Goal: Task Accomplishment & Management: Manage account settings

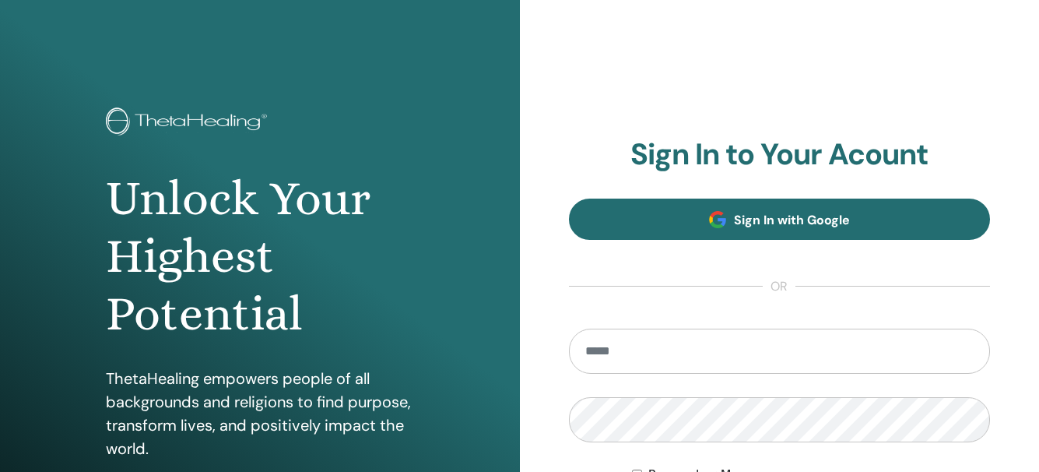
type input "**********"
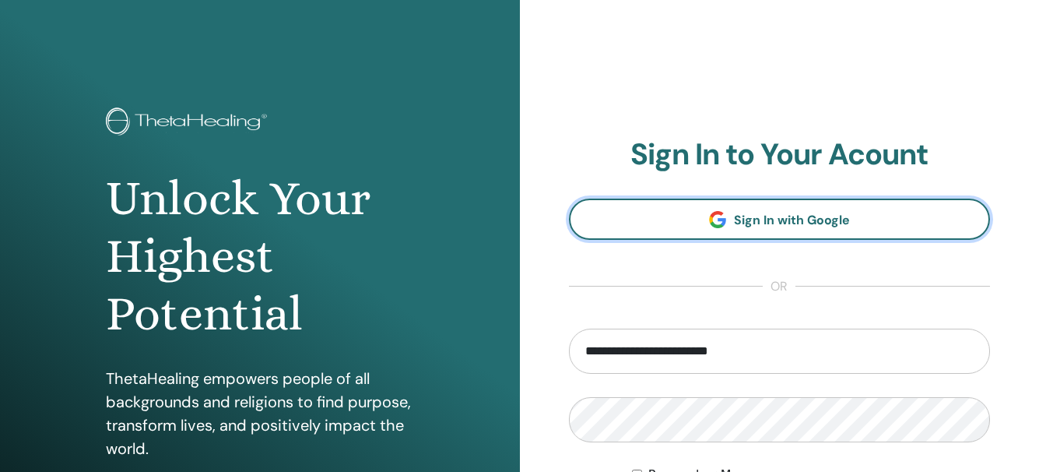
drag, startPoint x: 682, startPoint y: 210, endPoint x: 686, endPoint y: 195, distance: 15.1
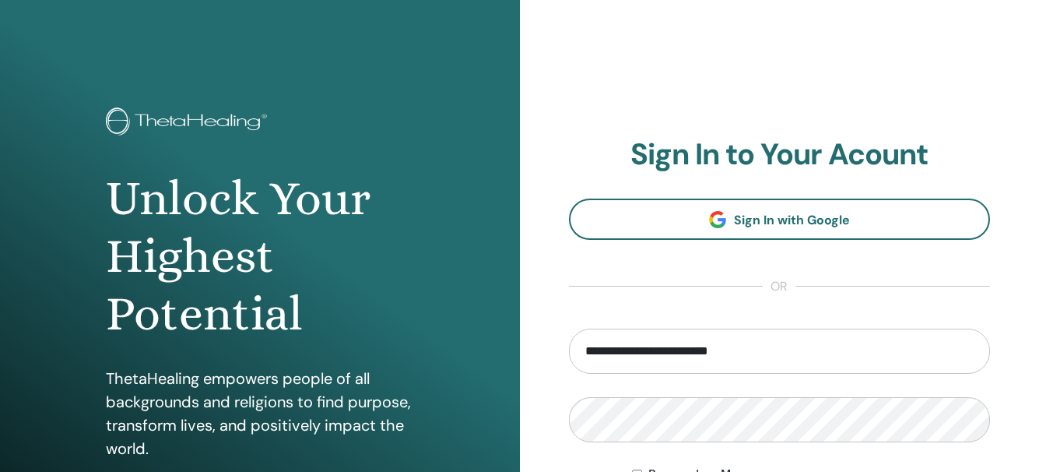
drag, startPoint x: 686, startPoint y: 195, endPoint x: 644, endPoint y: 110, distance: 95.0
click at [644, 110] on div "**********" at bounding box center [780, 373] width 520 height 747
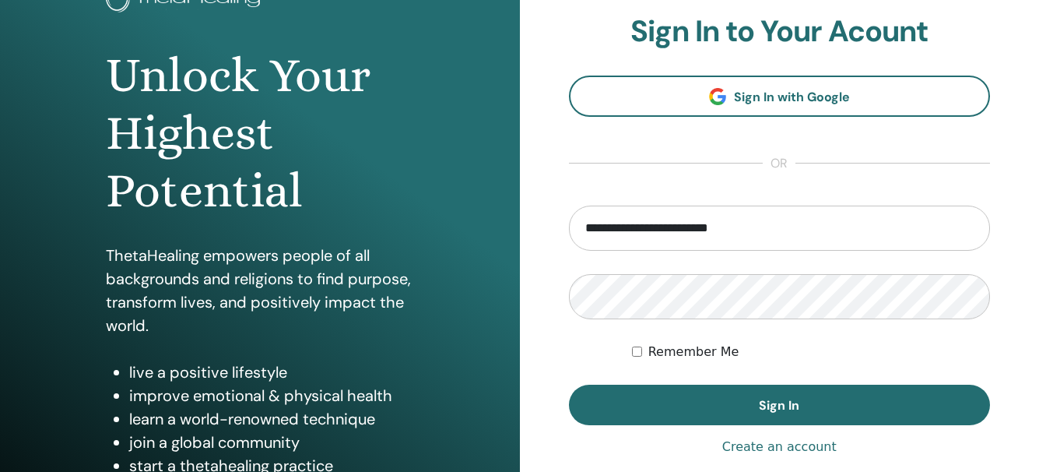
scroll to position [125, 0]
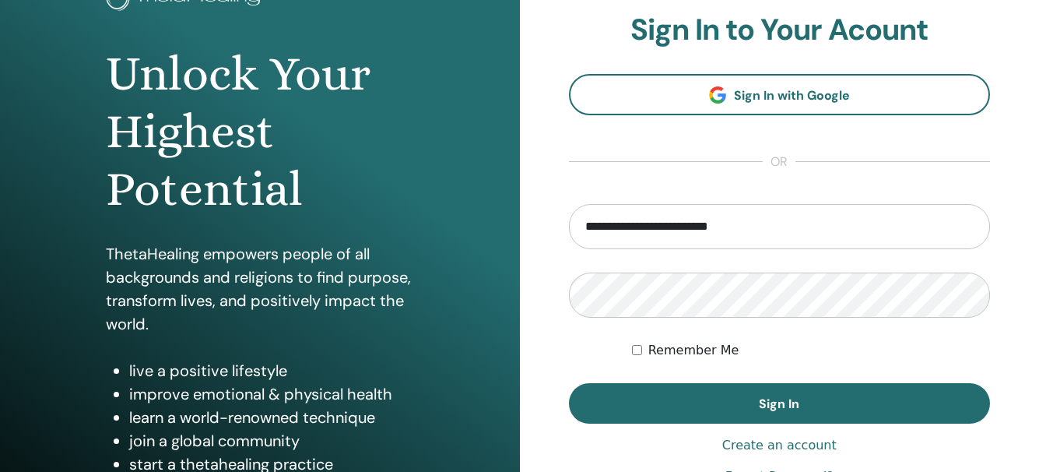
click at [601, 335] on form "**********" at bounding box center [780, 313] width 422 height 219
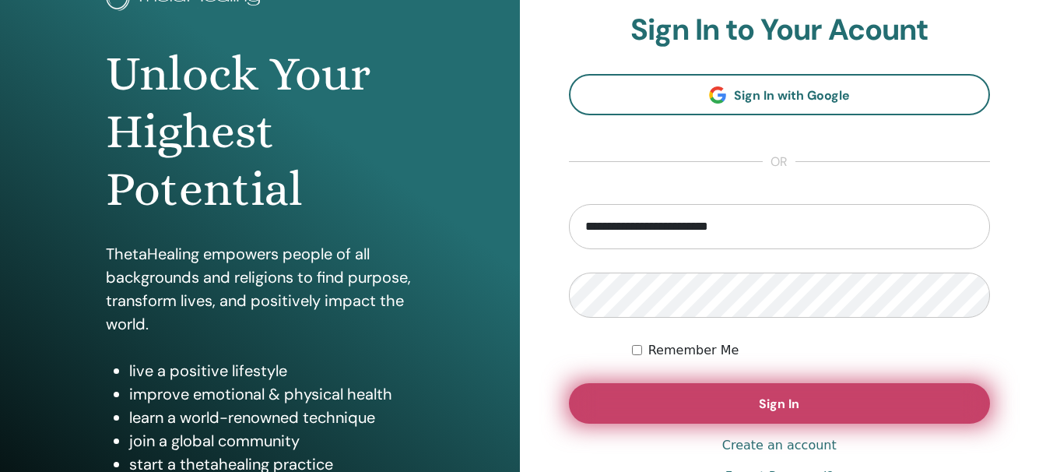
click at [770, 401] on span "Sign In" at bounding box center [779, 403] width 40 height 16
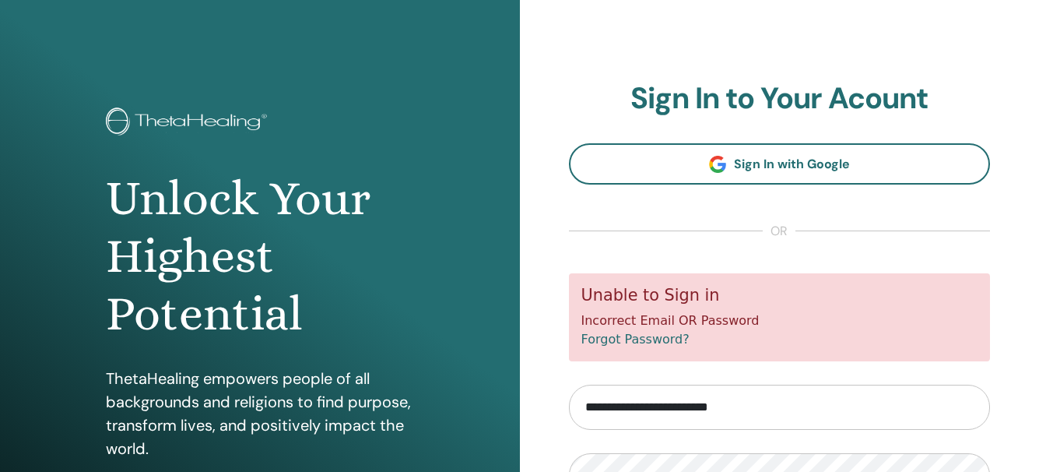
click at [654, 342] on link "Forgot Password?" at bounding box center [635, 338] width 108 height 15
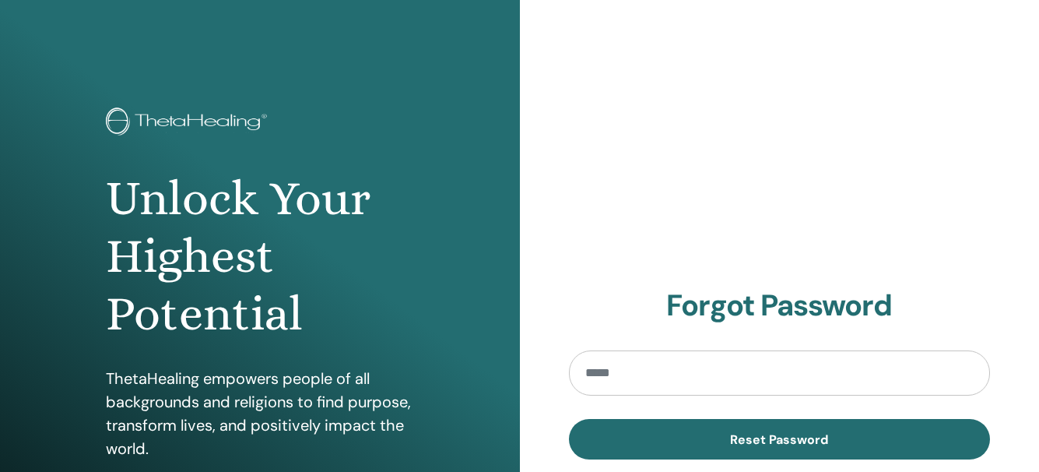
type input "**********"
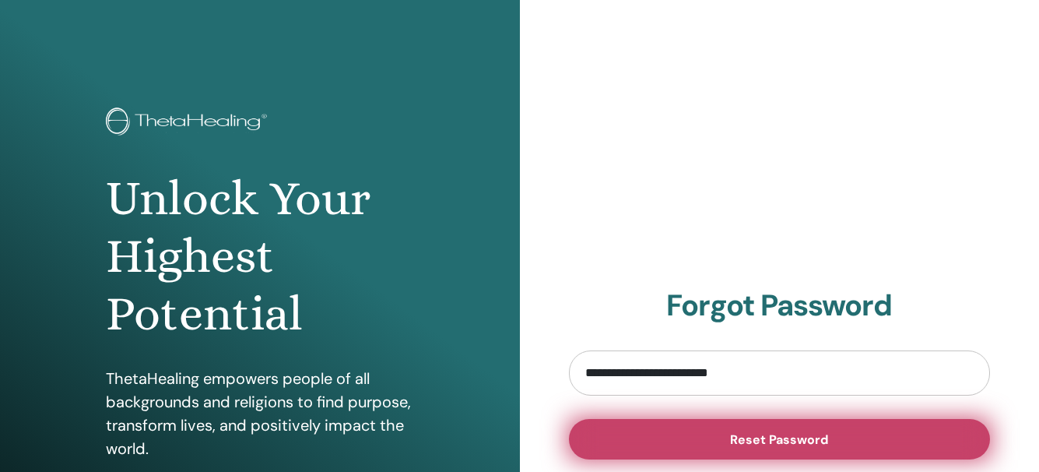
click at [835, 437] on button "Reset Password" at bounding box center [780, 439] width 422 height 40
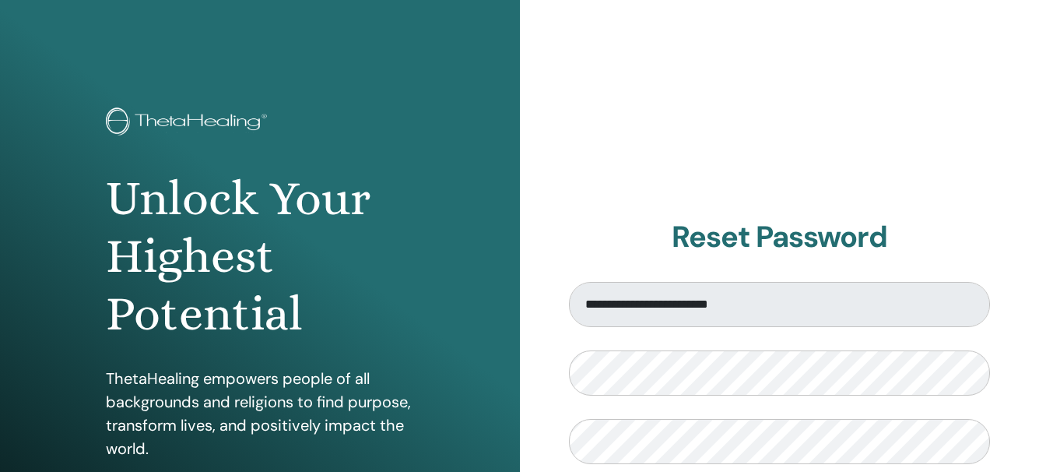
click at [1019, 425] on div "**********" at bounding box center [780, 373] width 520 height 747
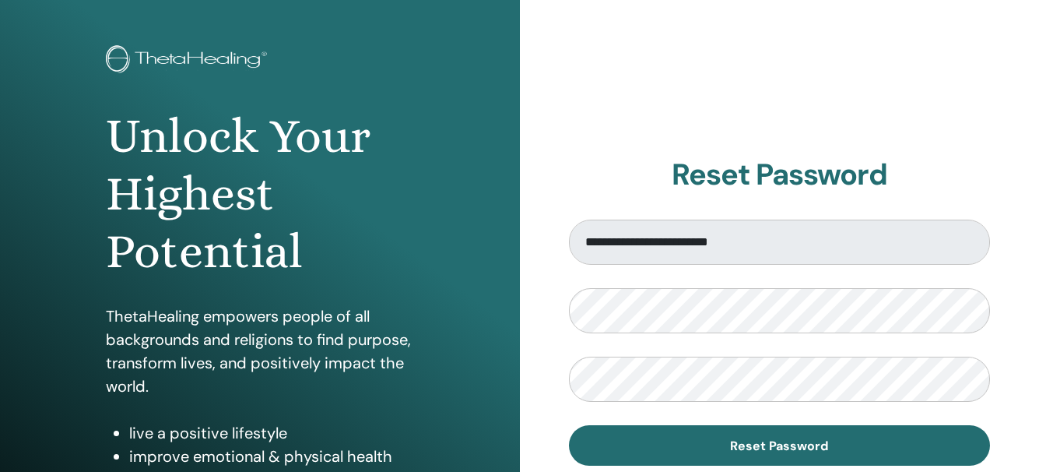
scroll to position [93, 0]
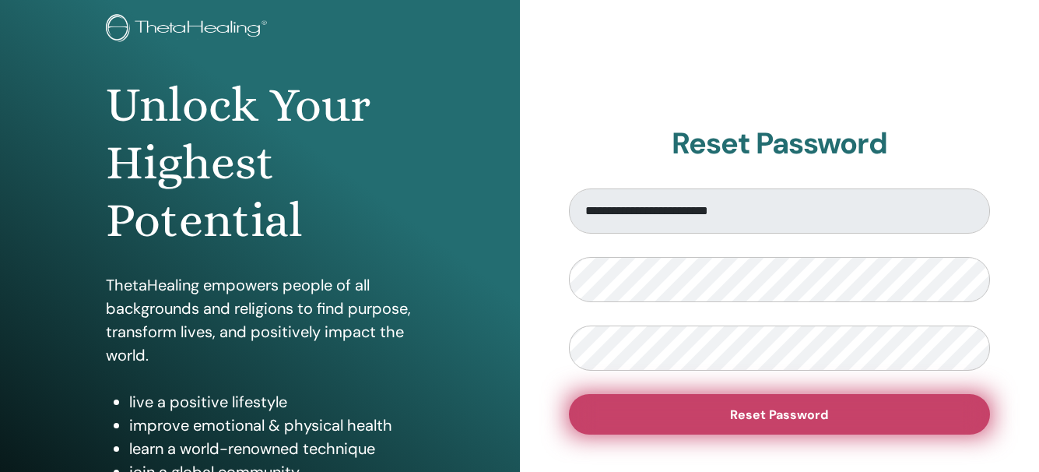
click at [807, 410] on span "Reset Password" at bounding box center [779, 414] width 98 height 16
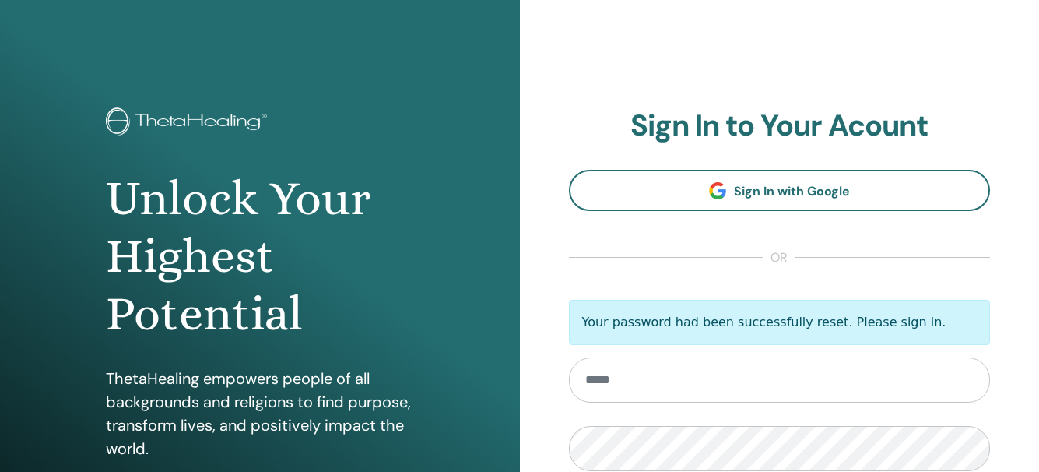
type input "**********"
click at [1025, 390] on div "**********" at bounding box center [780, 373] width 520 height 747
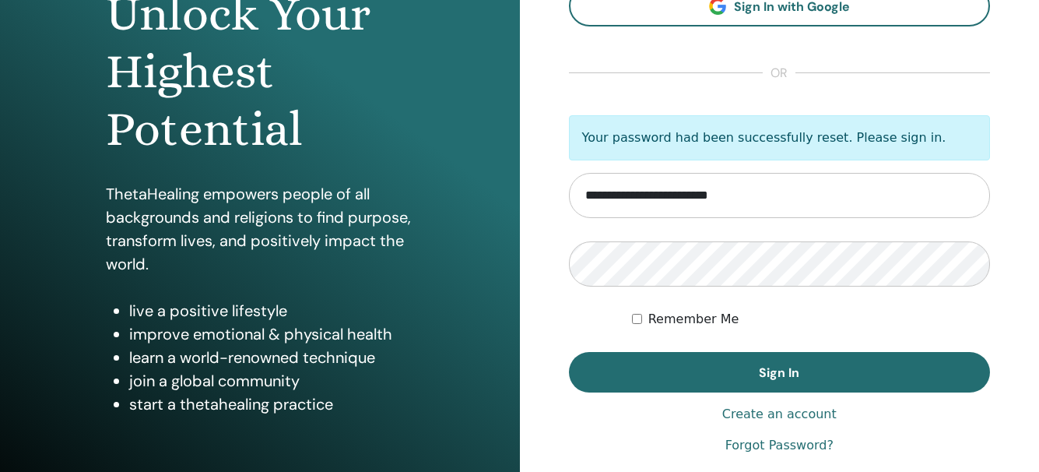
scroll to position [187, 0]
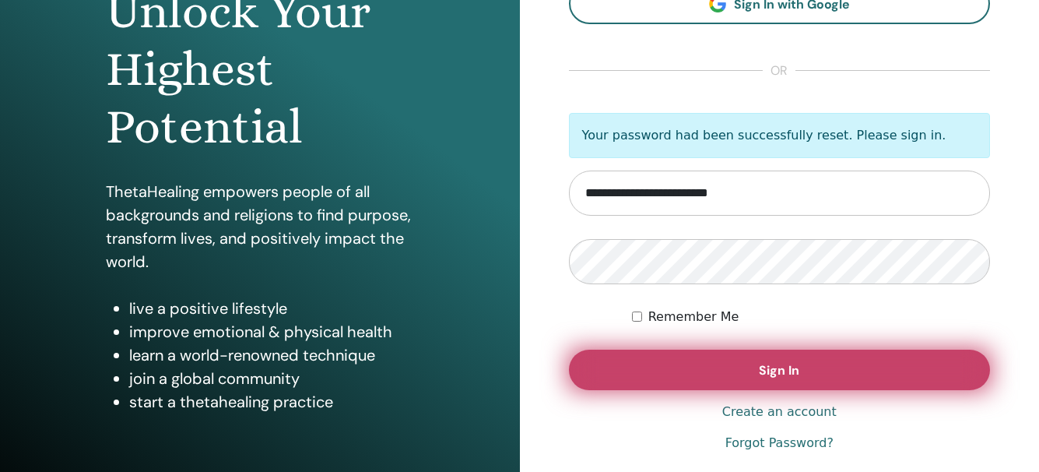
click at [774, 372] on span "Sign In" at bounding box center [779, 370] width 40 height 16
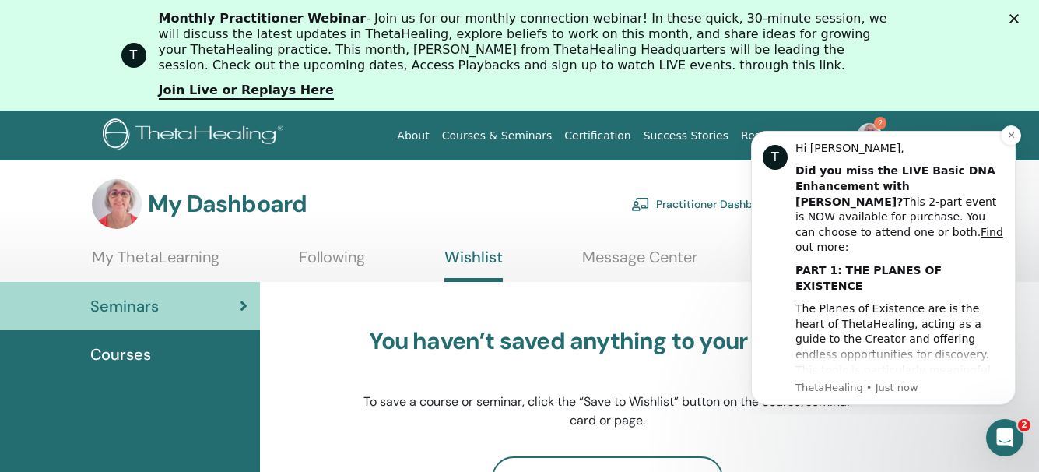
click at [884, 356] on div "The Planes of Existence are is the heart of ThetaHealing, acting as a guide to …" at bounding box center [899, 392] width 209 height 183
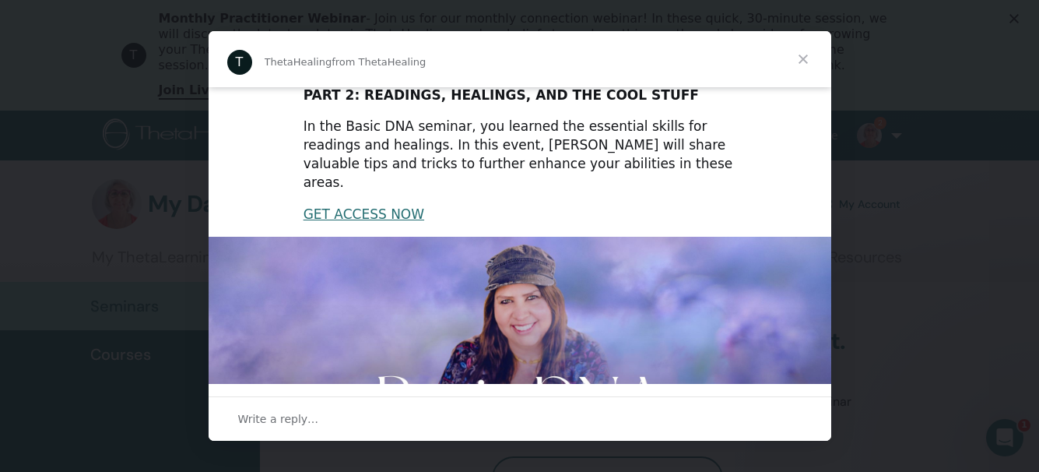
scroll to position [268, 0]
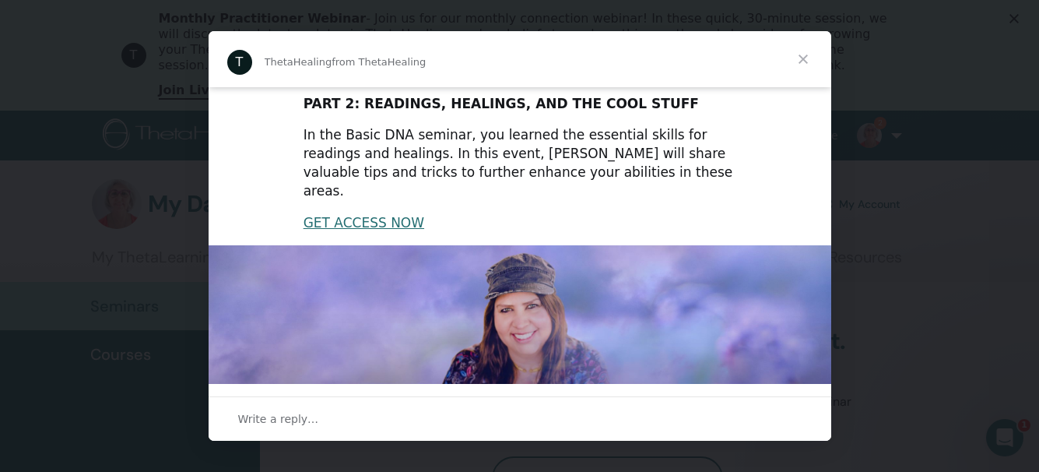
click at [800, 59] on span "Close" at bounding box center [803, 59] width 56 height 56
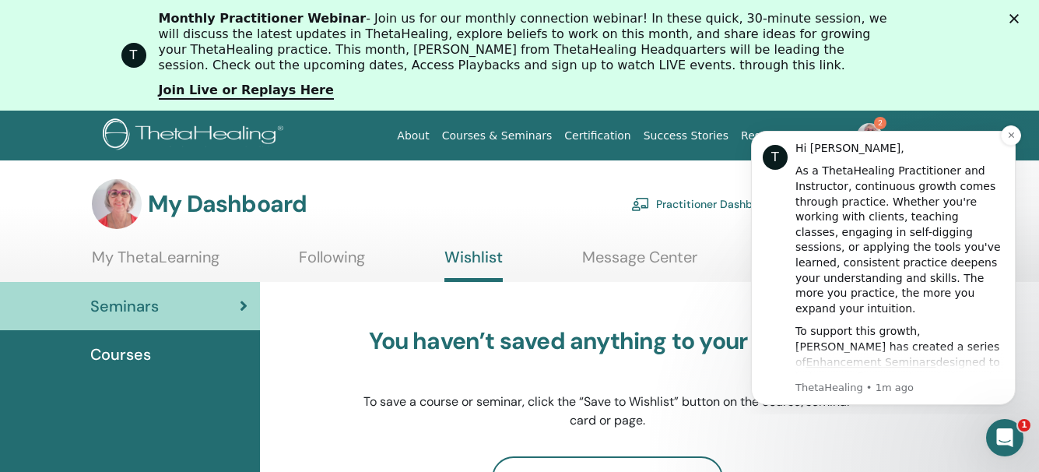
scroll to position [31, 0]
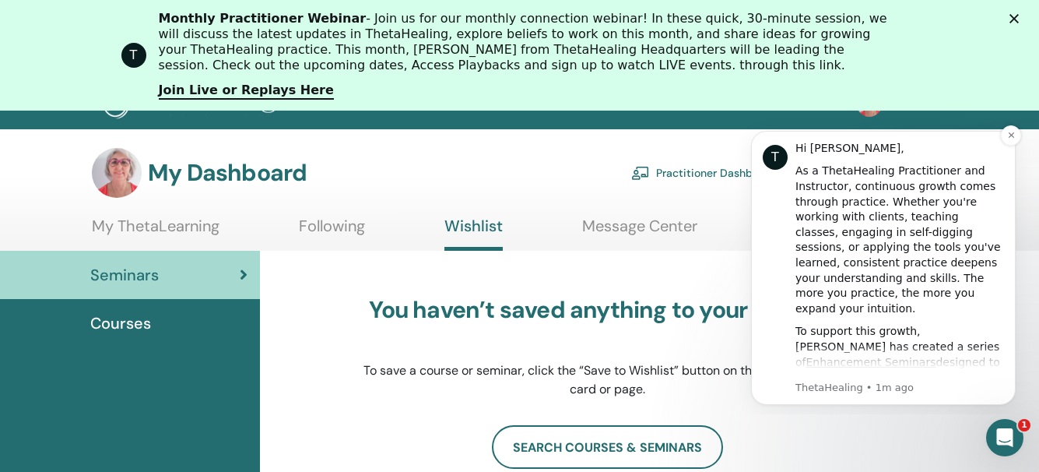
click at [1005, 331] on div "T Hi [PERSON_NAME], As a ThetaHealing Practitioner and Instructor, continuous g…" at bounding box center [883, 268] width 265 height 274
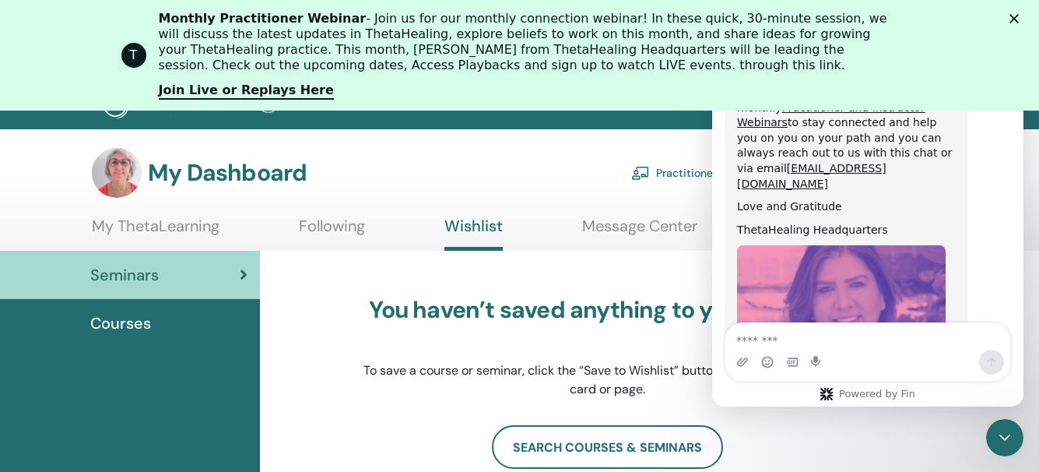
scroll to position [959, 0]
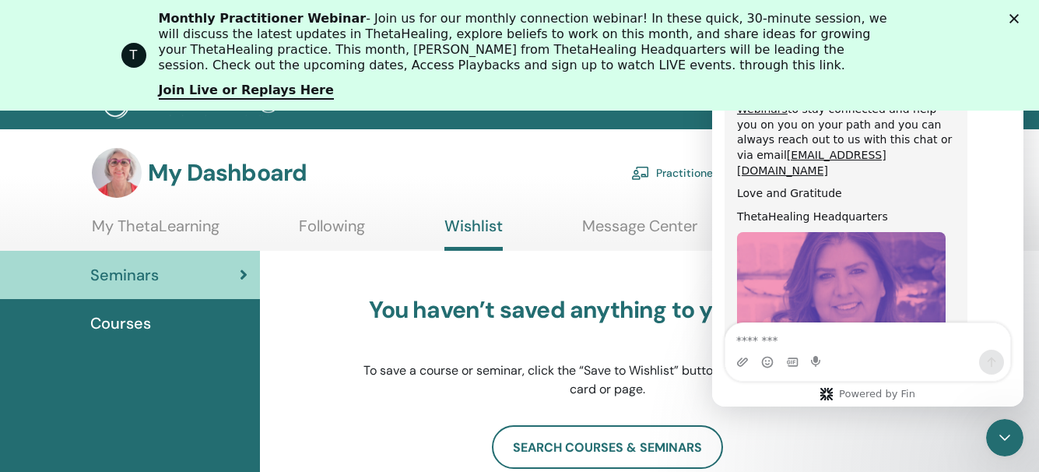
click at [1019, 18] on polygon "Close" at bounding box center [1013, 18] width 9 height 9
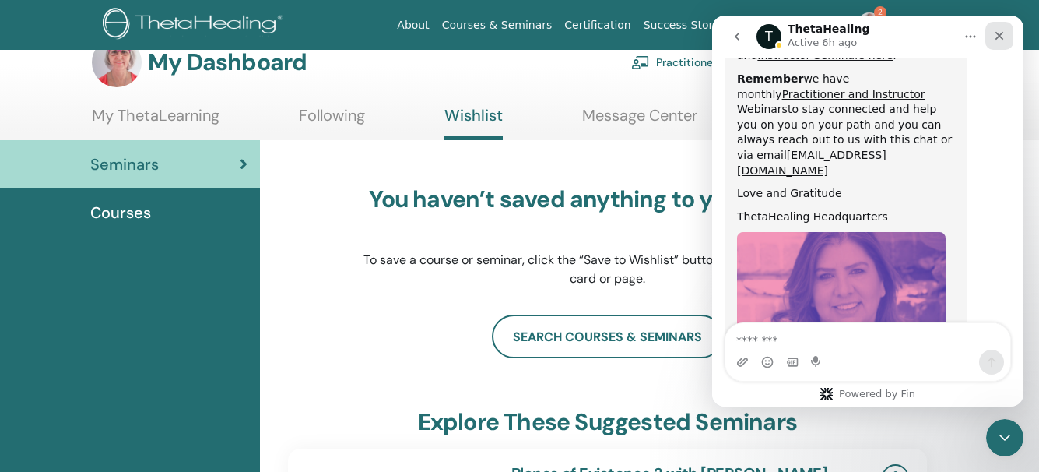
click at [1001, 37] on icon "Close" at bounding box center [999, 36] width 9 height 9
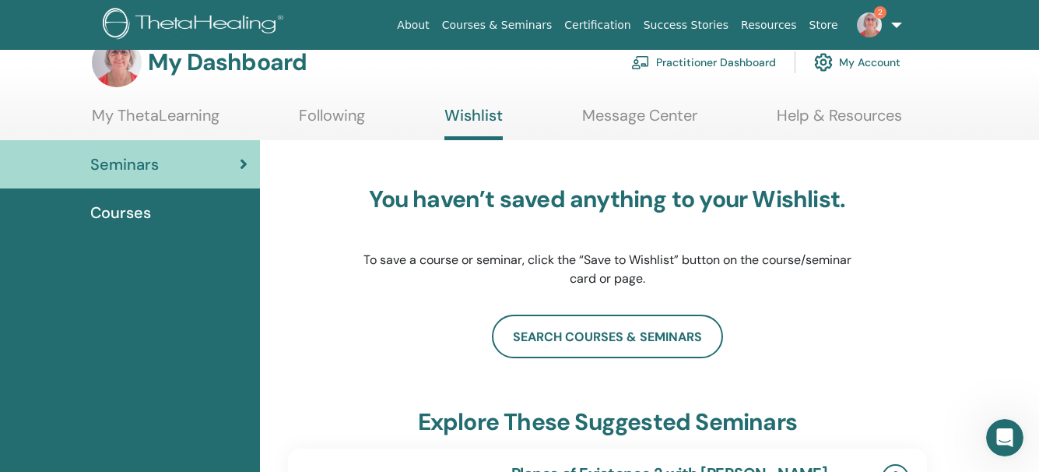
click at [137, 213] on span "Courses" at bounding box center [120, 212] width 61 height 23
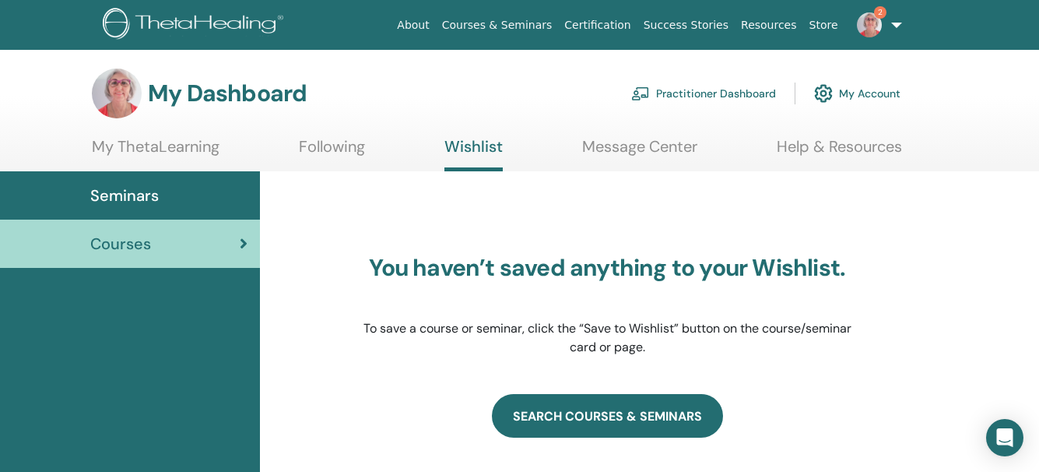
click at [640, 420] on link "SEARCH COURSES & SEMINARS" at bounding box center [607, 416] width 231 height 44
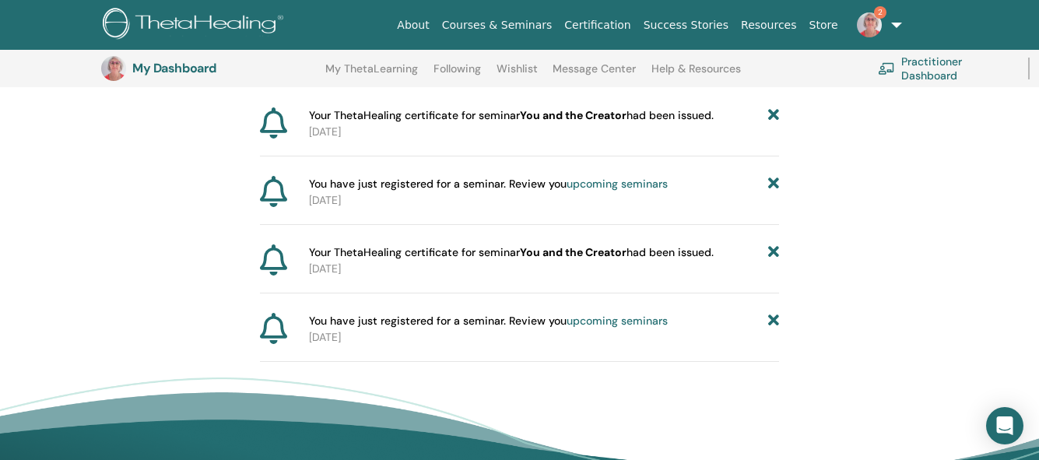
scroll to position [193, 0]
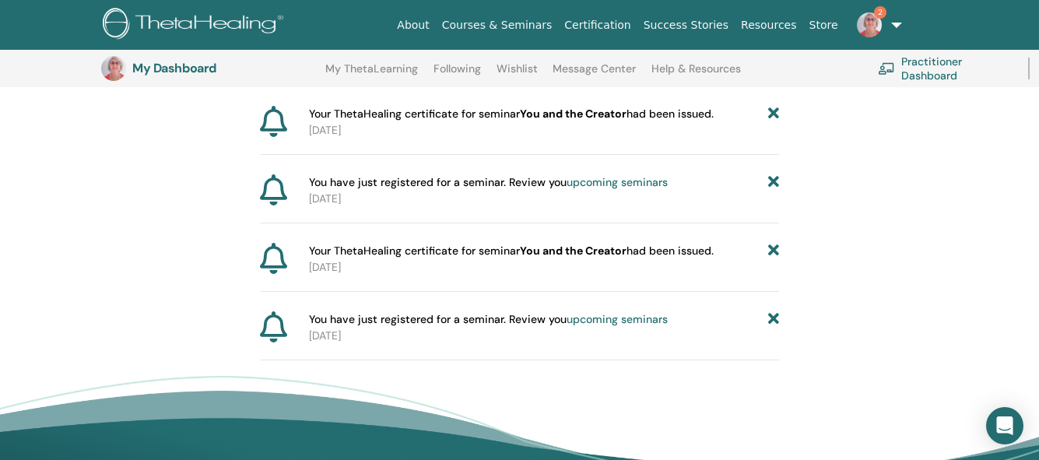
click at [945, 72] on link "Practitioner Dashboard" at bounding box center [944, 68] width 132 height 34
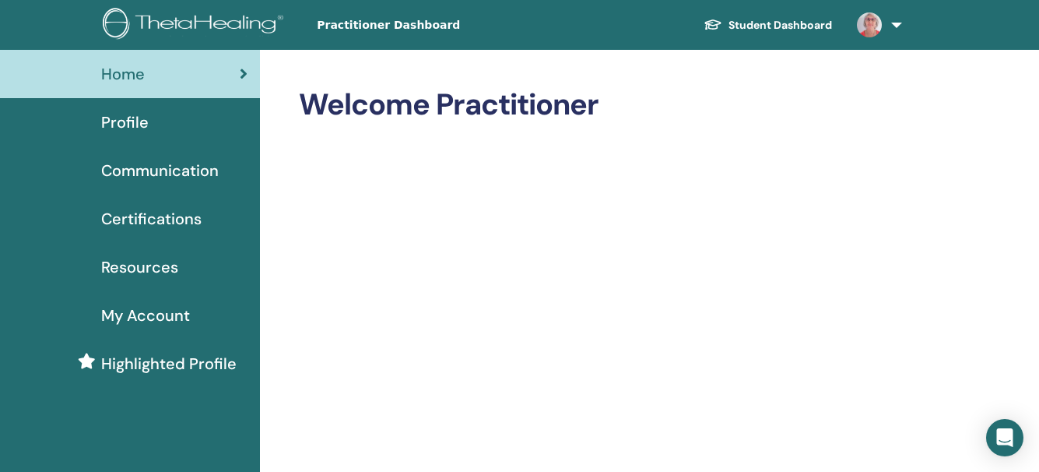
click at [151, 219] on span "Certifications" at bounding box center [151, 218] width 100 height 23
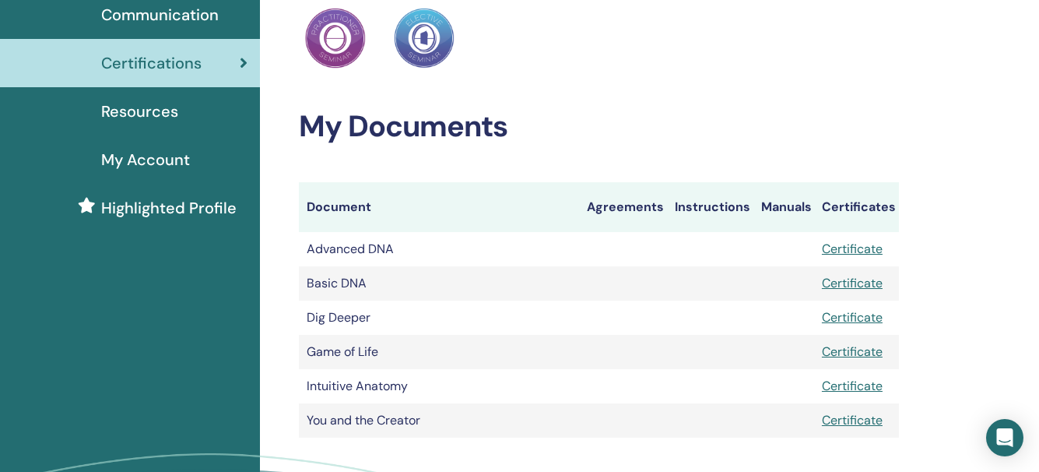
scroll to position [187, 0]
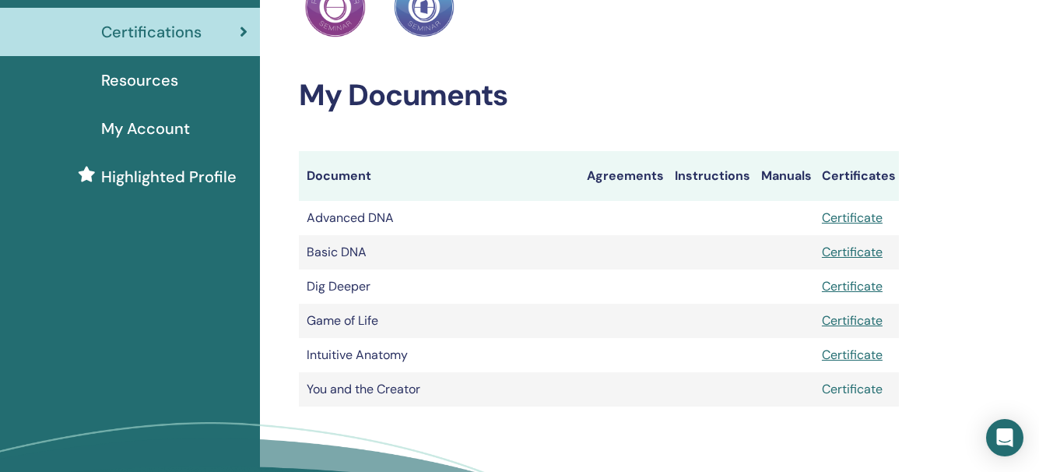
click at [868, 386] on link "Certificate" at bounding box center [852, 389] width 61 height 16
click at [851, 216] on link "Certificate" at bounding box center [852, 217] width 61 height 16
click at [866, 251] on link "Certificate" at bounding box center [852, 252] width 61 height 16
click at [847, 288] on link "Certificate" at bounding box center [852, 286] width 61 height 16
click at [854, 315] on link "Certificate" at bounding box center [852, 320] width 61 height 16
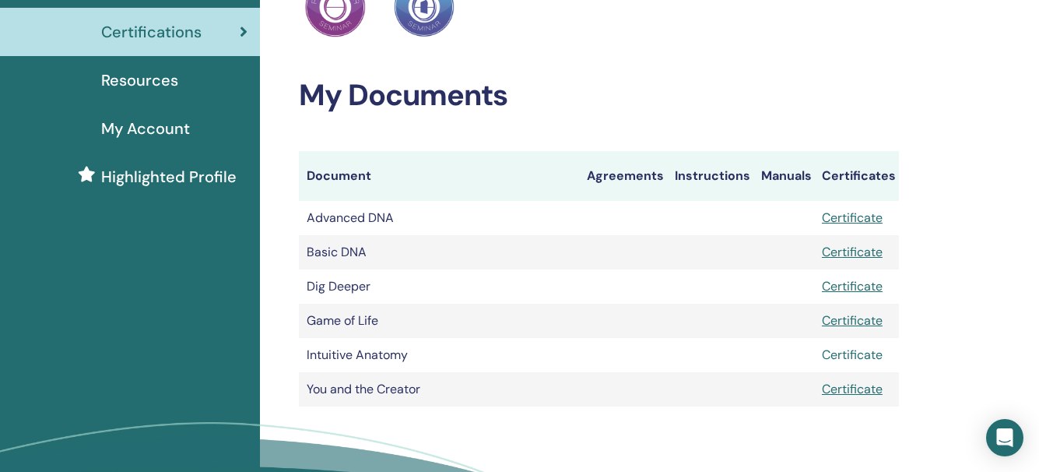
click at [852, 356] on link "Certificate" at bounding box center [852, 354] width 61 height 16
click at [163, 174] on span "Highlighted Profile" at bounding box center [168, 176] width 135 height 23
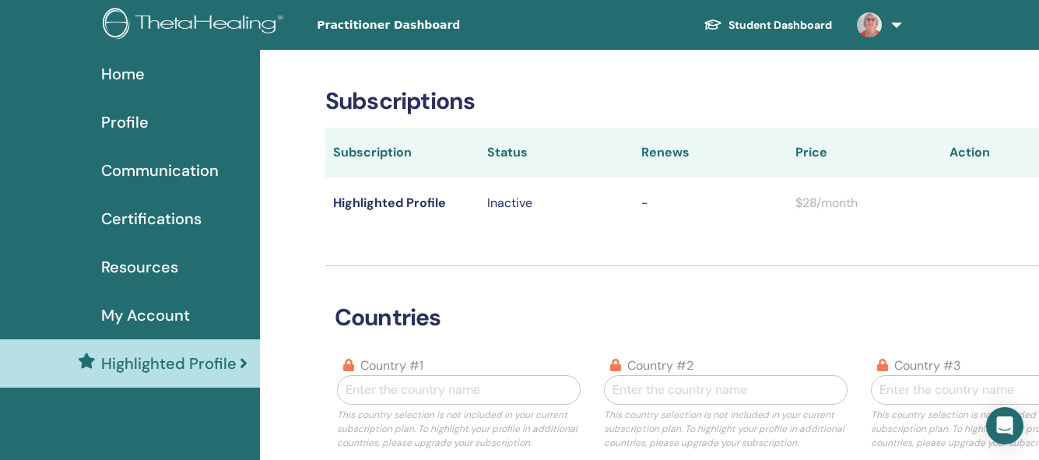
click at [143, 316] on span "My Account" at bounding box center [145, 314] width 89 height 23
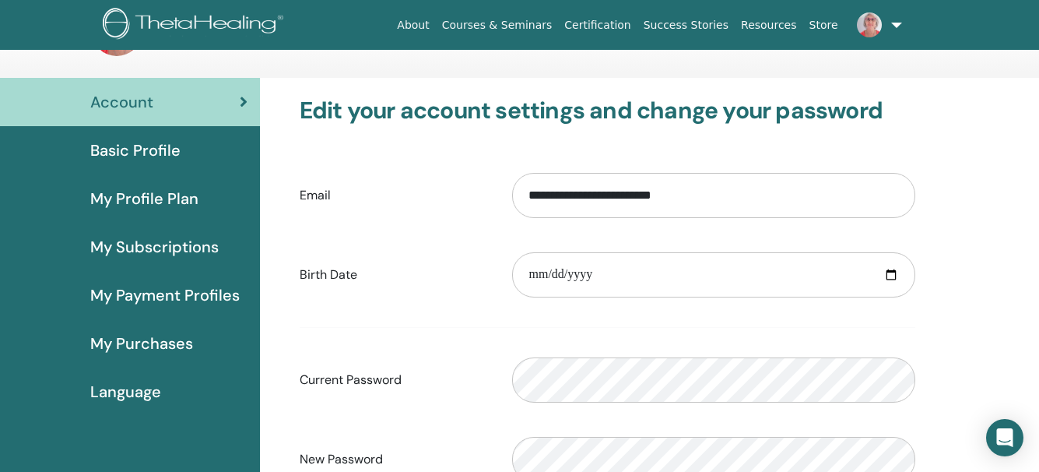
scroll to position [31, 0]
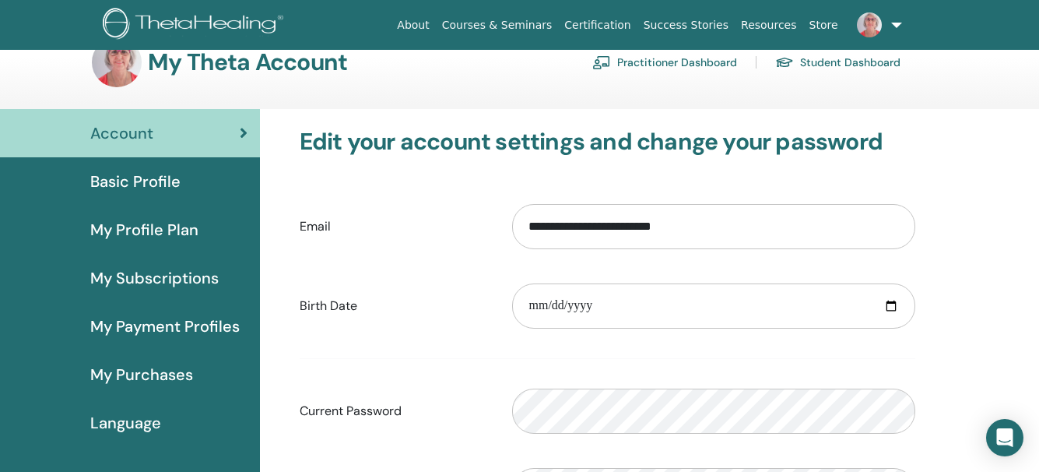
click at [435, 20] on link "About" at bounding box center [413, 25] width 44 height 29
